Goal: Information Seeking & Learning: Learn about a topic

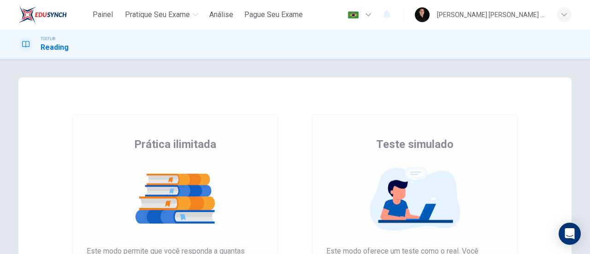
scroll to position [92, 0]
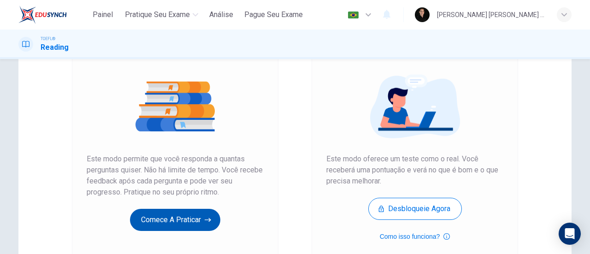
click at [164, 228] on button "Comece a praticar" at bounding box center [175, 220] width 90 height 22
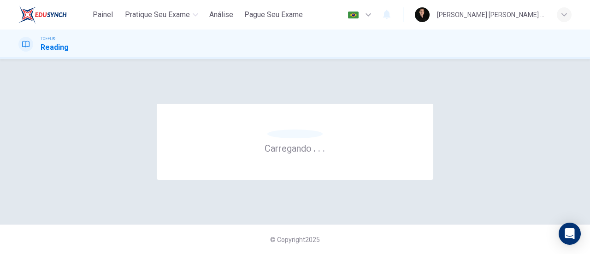
scroll to position [0, 0]
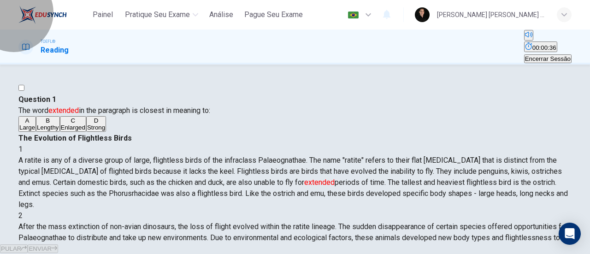
click at [525, 47] on icon "Esconder" at bounding box center [528, 45] width 7 height 7
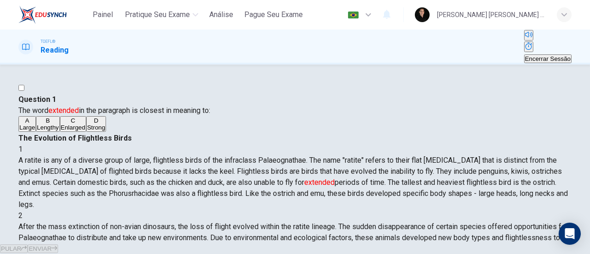
click at [524, 48] on button "Mostrar" at bounding box center [528, 46] width 9 height 11
drag, startPoint x: 357, startPoint y: 166, endPoint x: 454, endPoint y: 168, distance: 97.7
click at [454, 168] on span "A ratite is any of a diverse group of large, flightless birds of the infraclass…" at bounding box center [292, 182] width 549 height 53
drag, startPoint x: 454, startPoint y: 168, endPoint x: 494, endPoint y: 171, distance: 40.2
click at [494, 171] on span "A ratite is any of a diverse group of large, flightless birds of the infraclass…" at bounding box center [292, 182] width 549 height 53
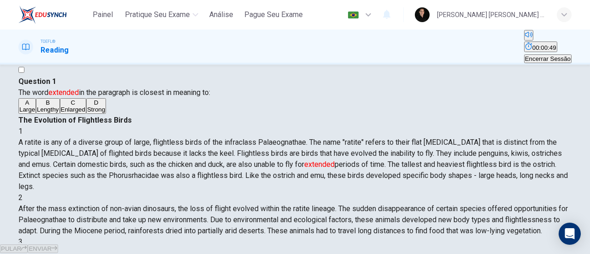
scroll to position [46, 0]
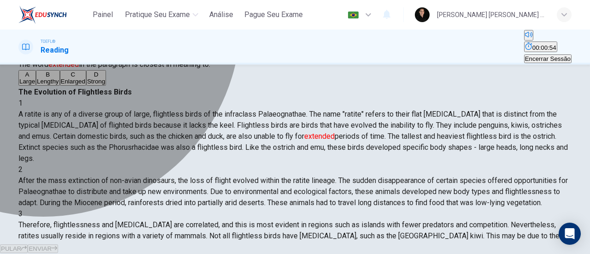
click at [36, 86] on button "A Large" at bounding box center [27, 78] width 18 height 16
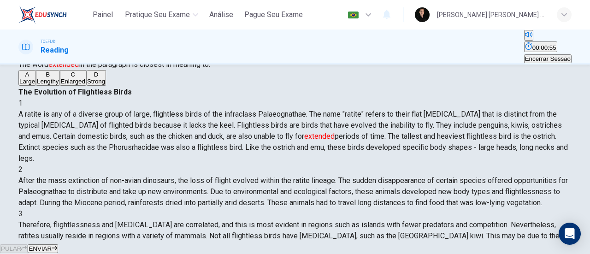
click at [57, 245] on icon "button" at bounding box center [55, 248] width 6 height 6
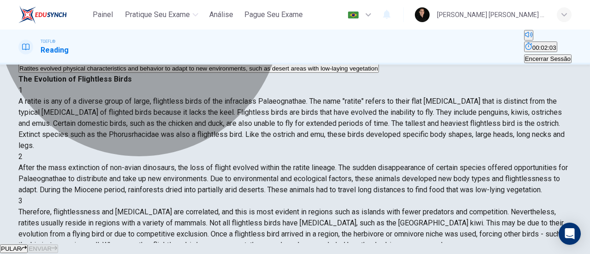
click at [174, 72] on span "Ratites evolved physical characteristics and behavior to adapt to new environme…" at bounding box center [198, 68] width 358 height 7
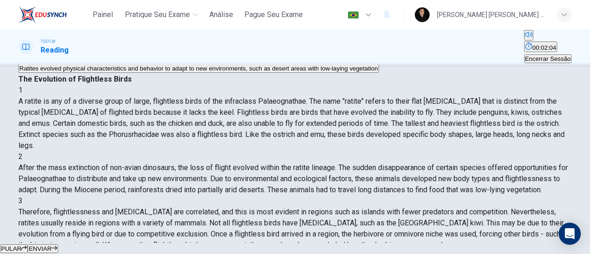
click at [52, 245] on span "ENVIAR" at bounding box center [40, 248] width 23 height 7
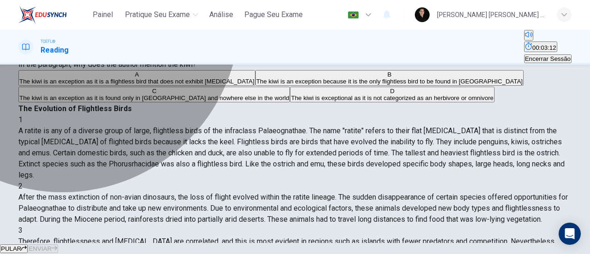
click at [98, 85] on span "The kiwi is an exception as it is a flightless bird that does not exhibit [MEDI…" at bounding box center [136, 81] width 235 height 7
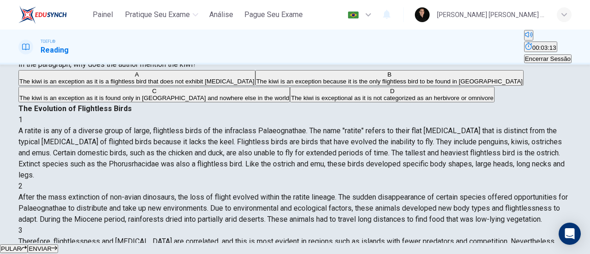
click at [358, 245] on div "PULAR ENVIAR" at bounding box center [295, 248] width 590 height 11
click at [58, 244] on button "ENVIAR" at bounding box center [43, 248] width 30 height 9
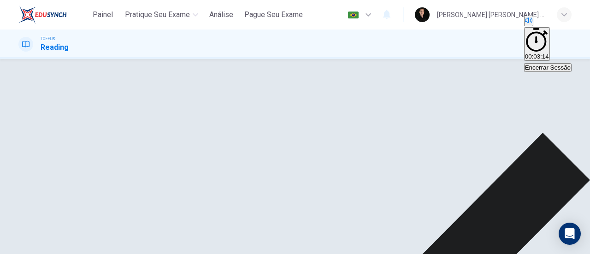
click at [524, 26] on button "Silenciar" at bounding box center [528, 21] width 9 height 11
click at [524, 26] on button "Desilenciar" at bounding box center [525, 21] width 2 height 9
click at [524, 49] on button "00:03:14" at bounding box center [537, 44] width 26 height 34
click at [524, 49] on div "Mostrar" at bounding box center [547, 44] width 47 height 11
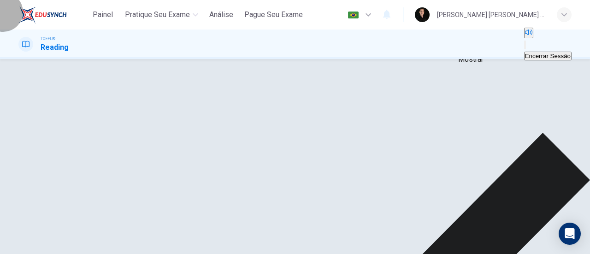
click at [524, 47] on button "Mostrar" at bounding box center [525, 45] width 2 height 9
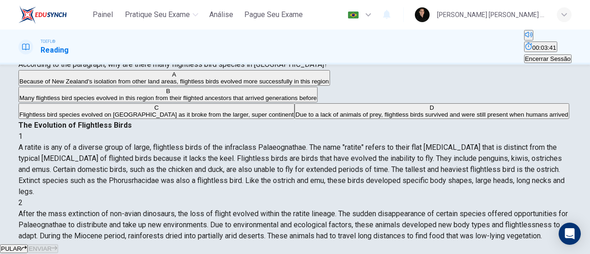
scroll to position [92, 0]
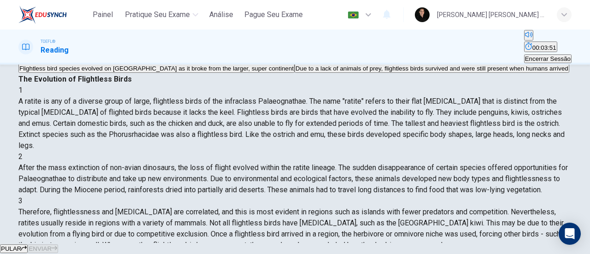
click at [295, 72] on span "Due to a lack of animals of prey, flightless birds survived and were still pres…" at bounding box center [431, 68] width 273 height 7
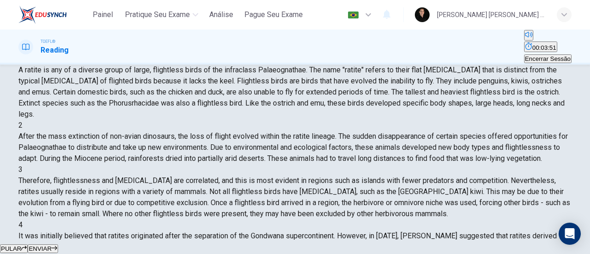
scroll to position [138, 0]
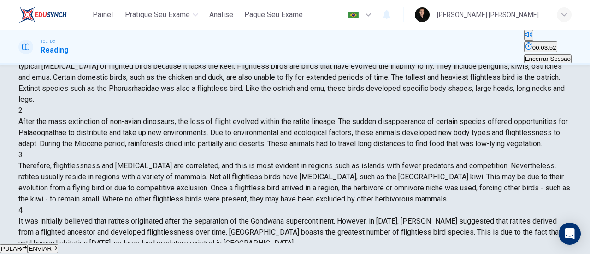
click at [52, 245] on span "ENVIAR" at bounding box center [40, 248] width 23 height 7
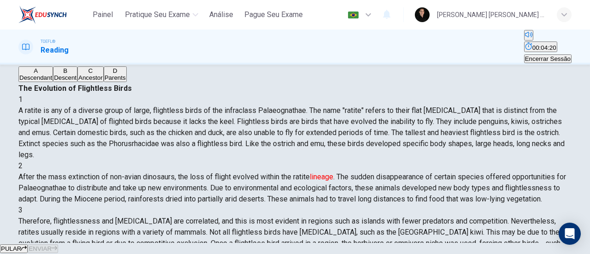
scroll to position [35, 0]
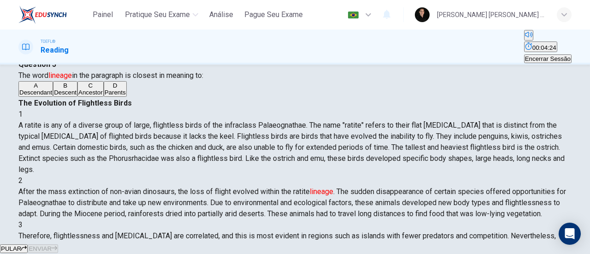
click at [52, 96] on span "Descendant" at bounding box center [35, 92] width 33 height 7
click at [52, 245] on span "ENVIAR" at bounding box center [40, 248] width 23 height 7
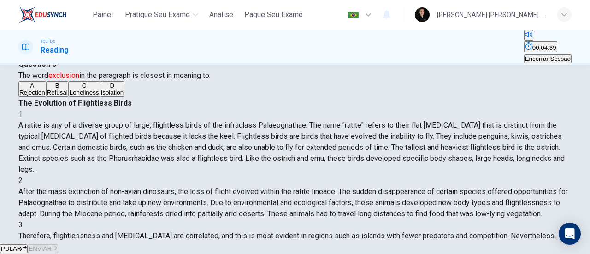
click at [101, 96] on span "Isolation" at bounding box center [112, 92] width 23 height 7
click at [52, 245] on span "ENVIAR" at bounding box center [40, 248] width 23 height 7
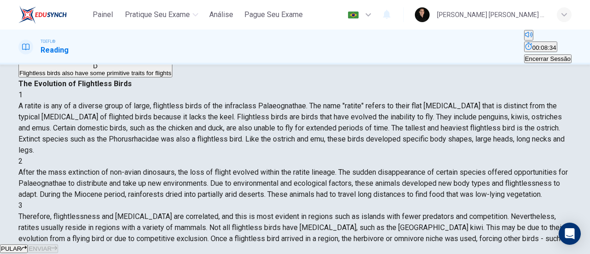
scroll to position [92, 0]
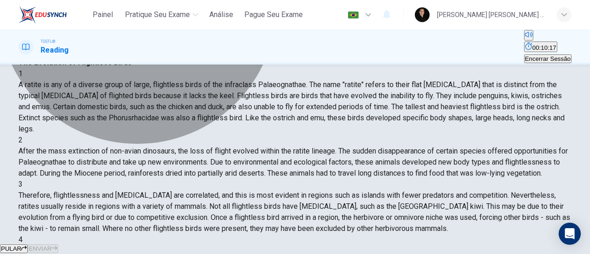
click at [369, 40] on button "C Flightless birds have wider and longer wing bones" at bounding box center [438, 32] width 138 height 16
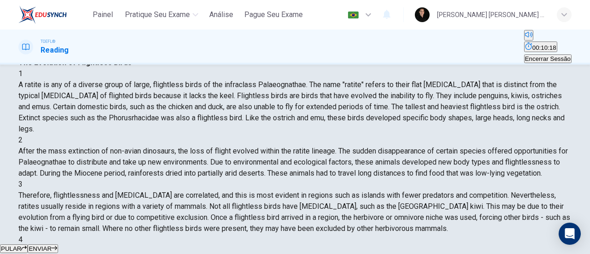
click at [52, 245] on span "ENVIAR" at bounding box center [40, 248] width 23 height 7
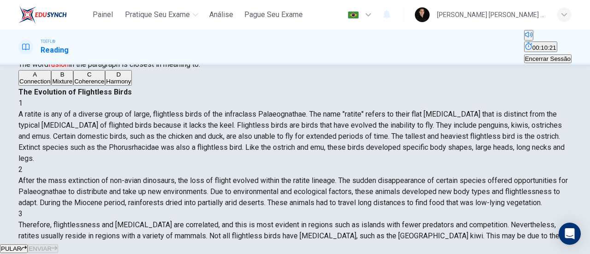
scroll to position [338, 0]
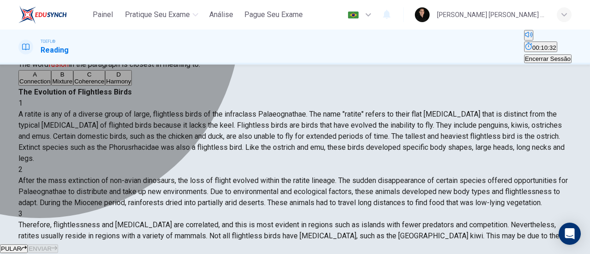
click at [73, 86] on button "B Mixture" at bounding box center [62, 78] width 22 height 16
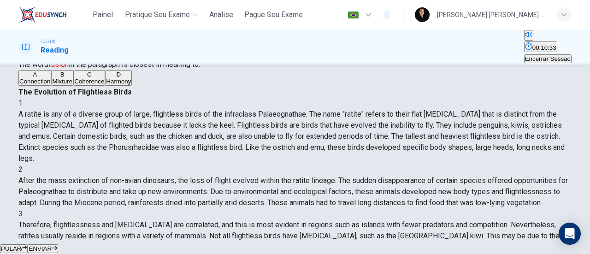
click at [52, 245] on span "ENVIAR" at bounding box center [40, 248] width 23 height 7
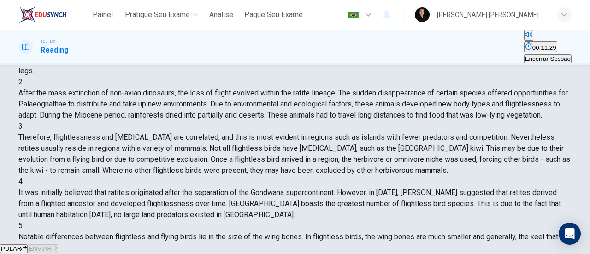
scroll to position [184, 0]
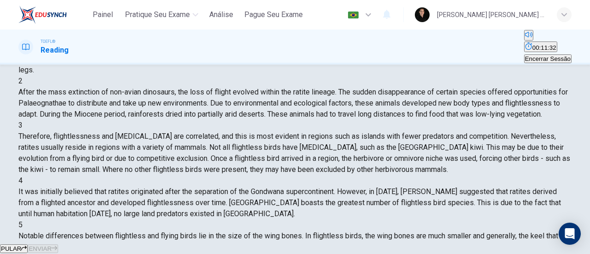
drag, startPoint x: 323, startPoint y: 136, endPoint x: 435, endPoint y: 136, distance: 111.9
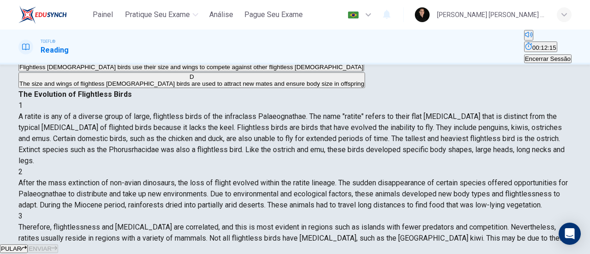
scroll to position [92, 0]
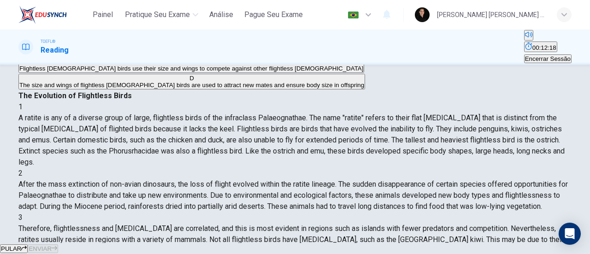
click at [187, 88] on span "The size and wings of flightless [DEMOGRAPHIC_DATA] birds are used to attract n…" at bounding box center [191, 85] width 345 height 7
click at [57, 246] on icon "button" at bounding box center [55, 248] width 6 height 4
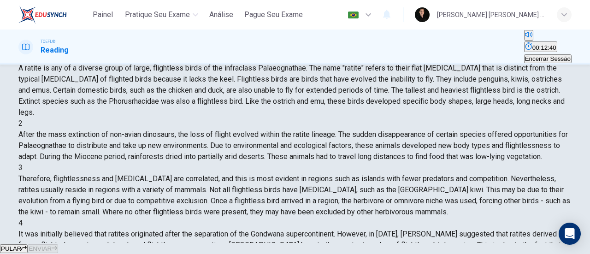
click at [73, 39] on span "Equipment" at bounding box center [58, 35] width 29 height 7
click at [52, 245] on span "ENVIAR" at bounding box center [40, 248] width 23 height 7
